Goal: Task Accomplishment & Management: Manage account settings

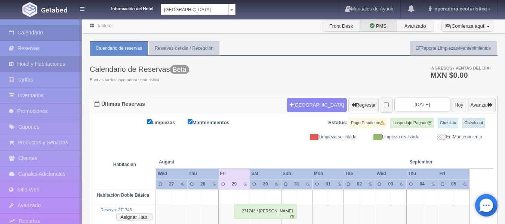
click at [55, 62] on link "Hotel y Habitaciones" at bounding box center [41, 63] width 82 height 15
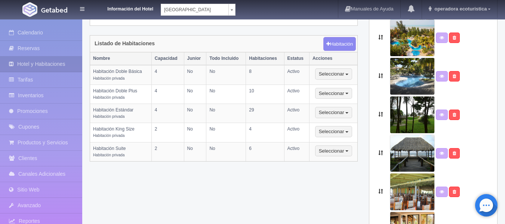
scroll to position [157, 0]
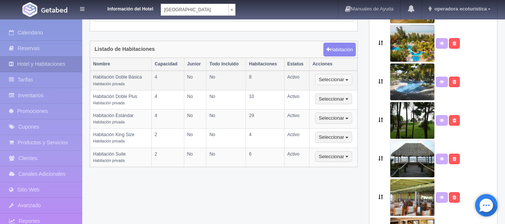
click at [346, 79] on button "Seleccionar" at bounding box center [333, 79] width 37 height 11
